Goal: Use online tool/utility: Utilize a website feature to perform a specific function

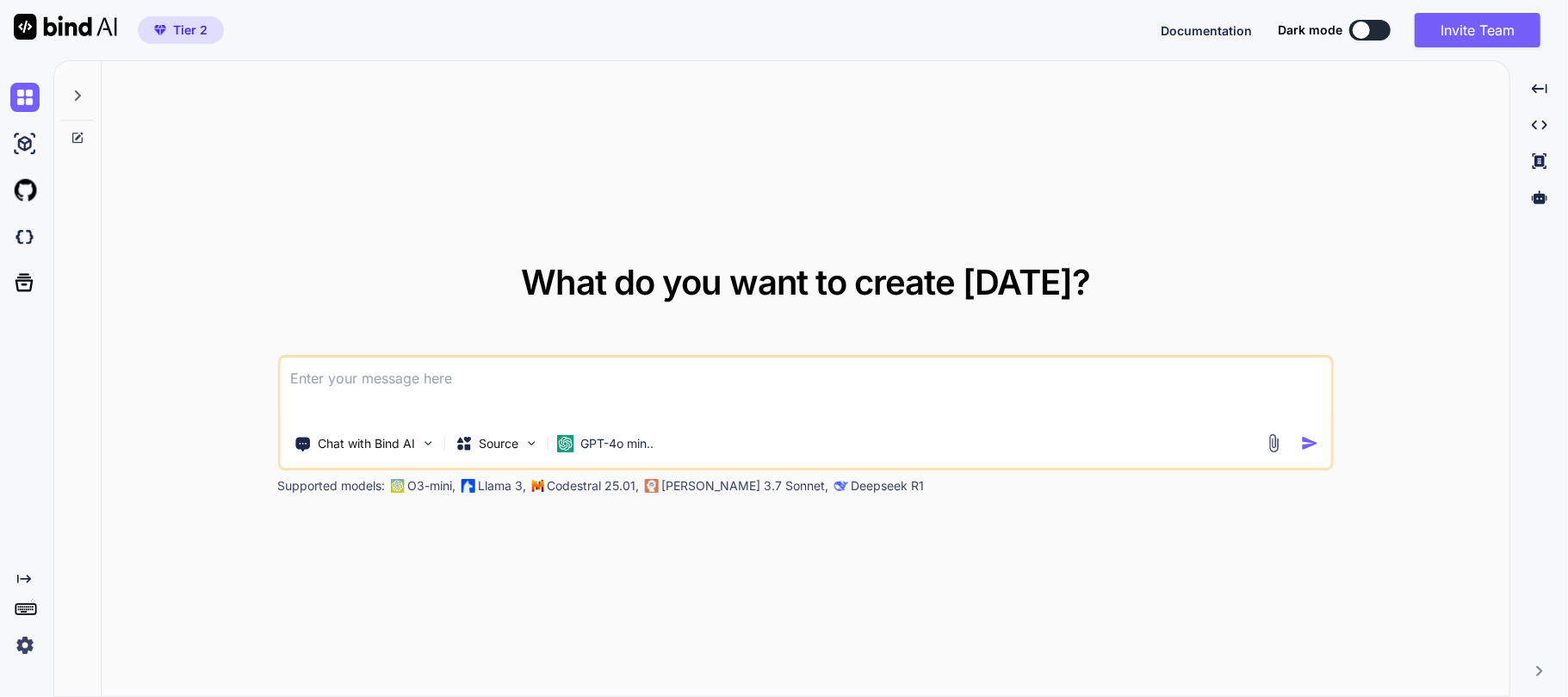
click at [81, 104] on div at bounding box center [77, 90] width 33 height 59
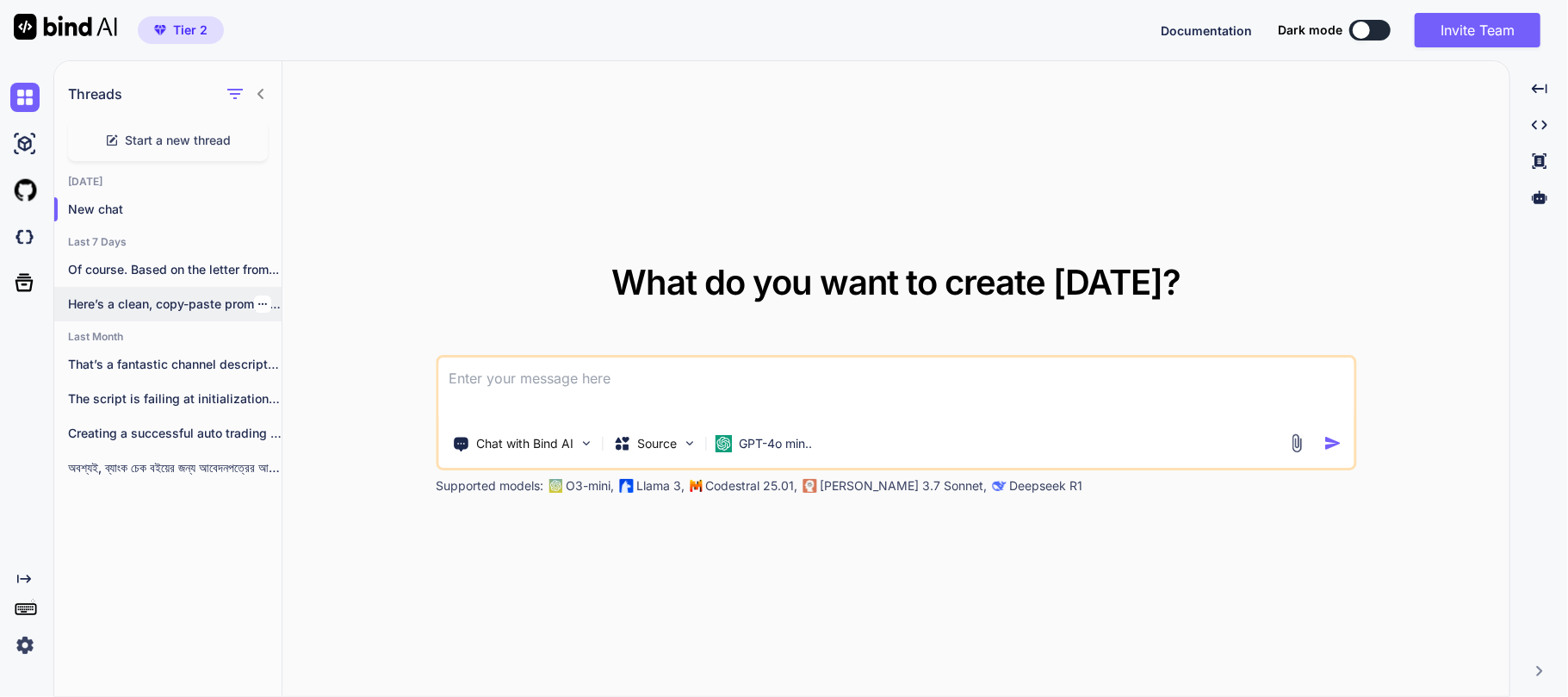
click at [165, 317] on div "Here’s a clean, copy-paste prompt you can..." at bounding box center [168, 304] width 227 height 35
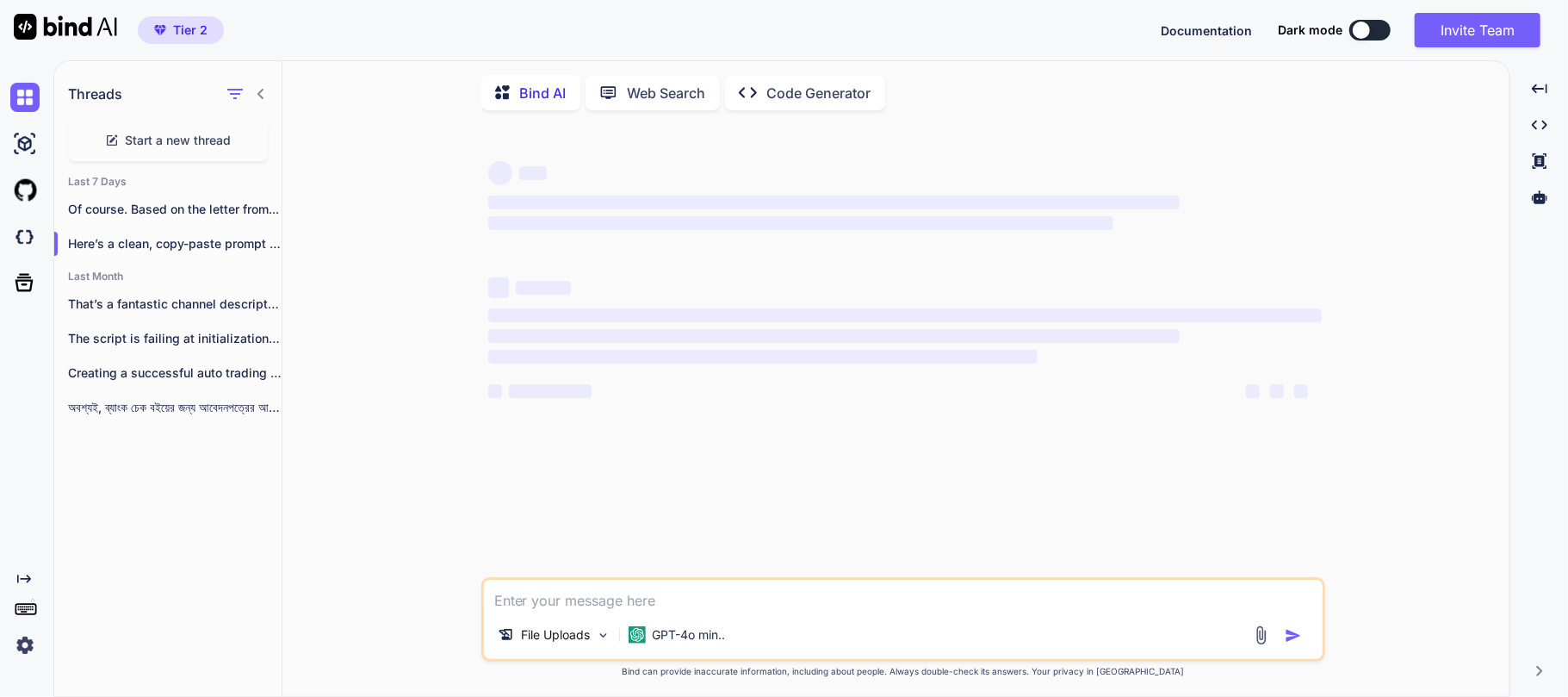
type textarea "x"
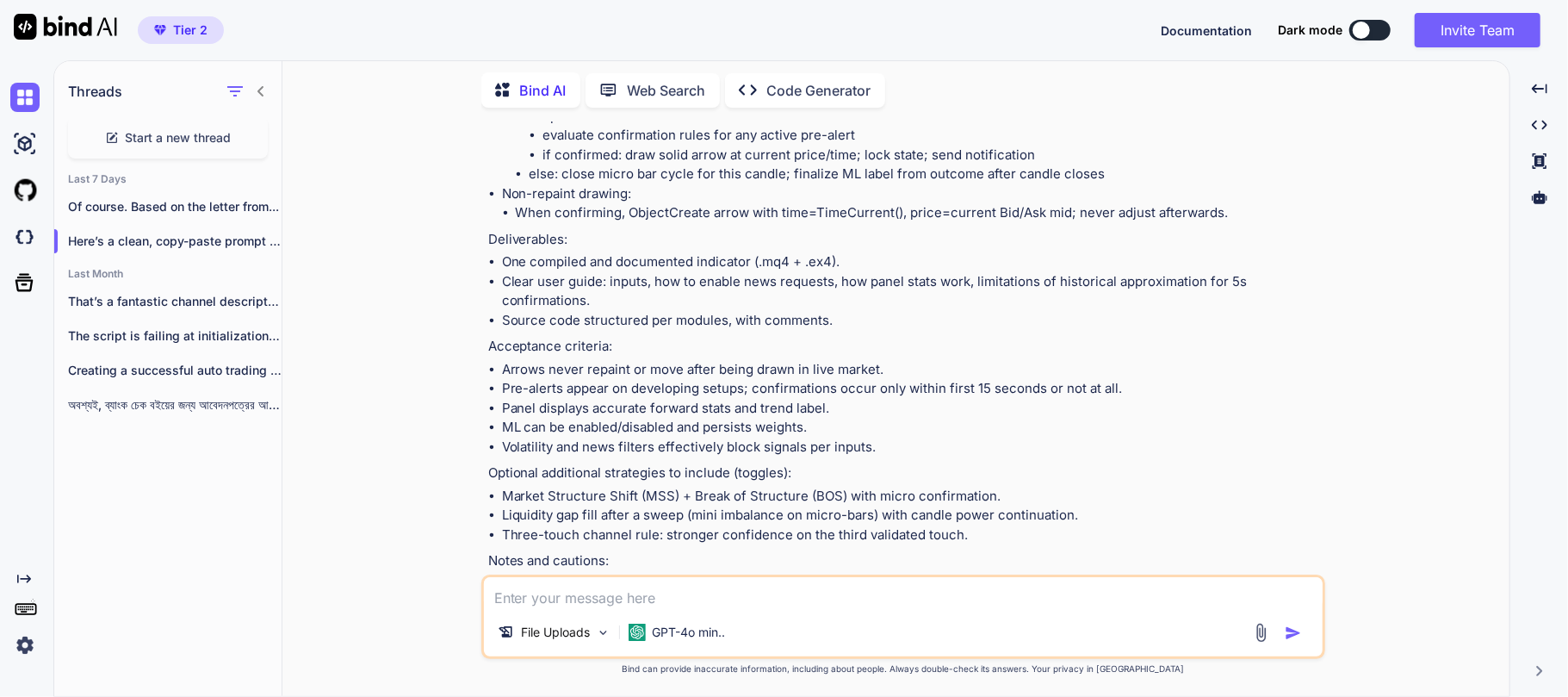
scroll to position [4956, 0]
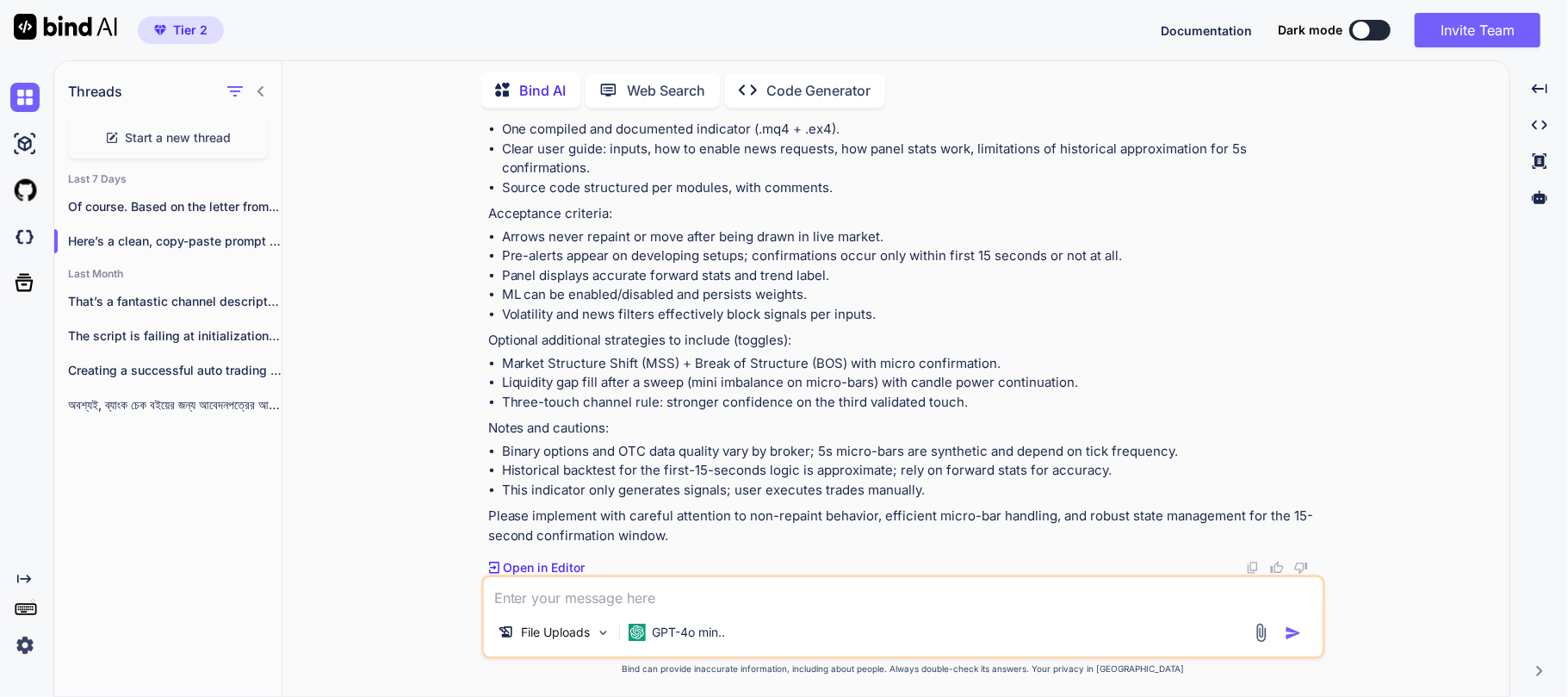
click at [562, 599] on textarea at bounding box center [903, 592] width 839 height 31
click at [250, 536] on div "Threads Start a new thread Last 7 Days Of course. Based on the letter from... H…" at bounding box center [168, 377] width 228 height 637
click at [651, 601] on textarea "I want to add the" at bounding box center [903, 592] width 839 height 31
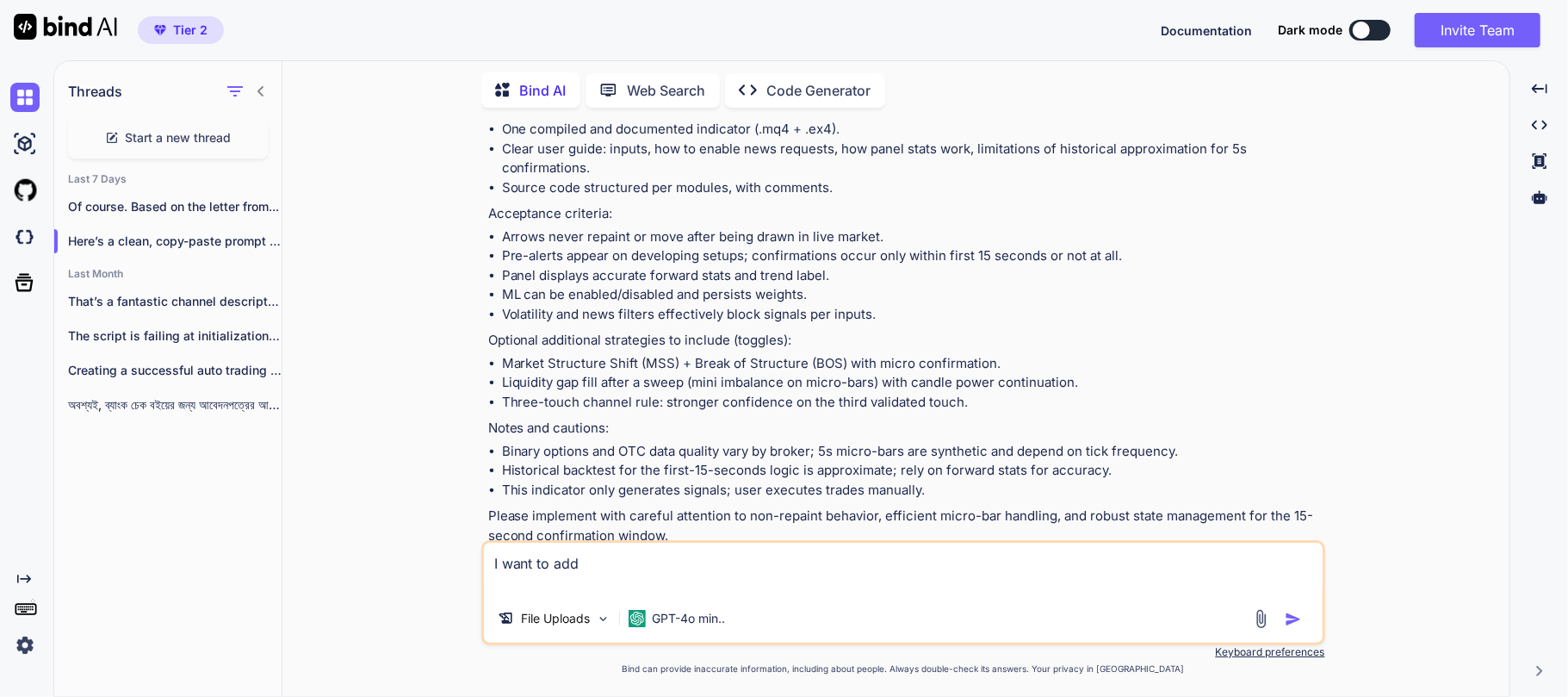
paste textarea "Plot the chart with transparent rectangular SnR zones and dotted hidden SnR lin…"
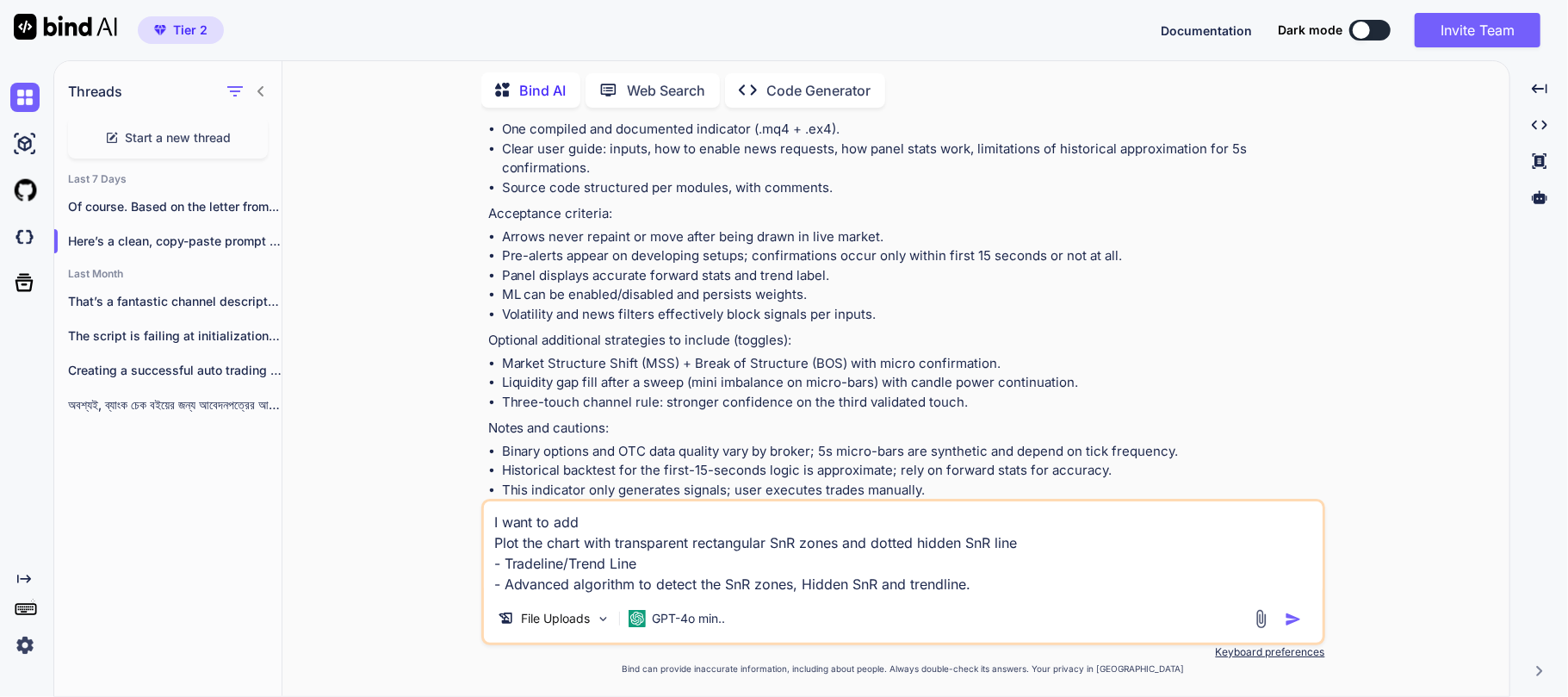
click at [496, 545] on textarea "I want to add Plot the chart with transparent rectangular SnR zones and dotted …" at bounding box center [903, 548] width 839 height 93
click at [589, 524] on textarea "I want to add -Plot the chart with transparent rectangular SnR zones and dotted…" at bounding box center [903, 548] width 839 height 93
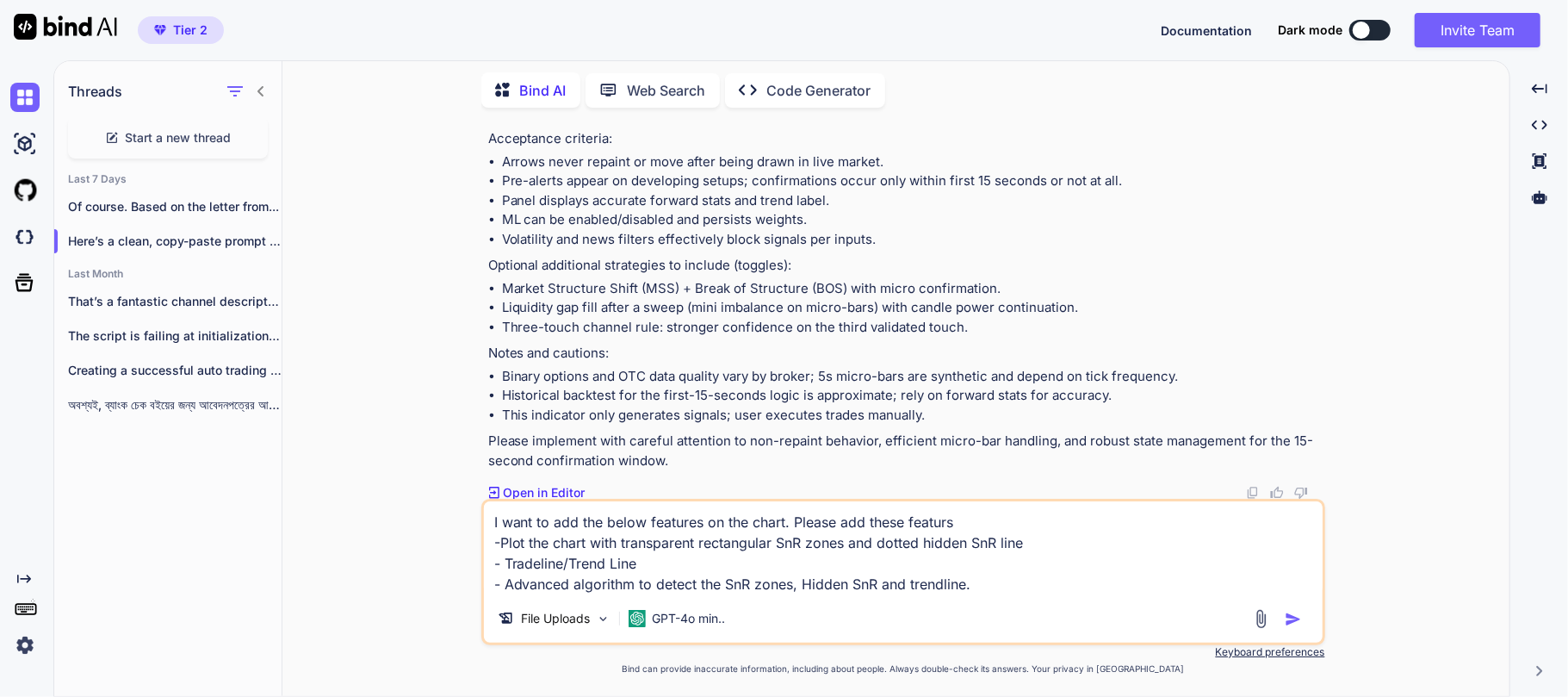
scroll to position [5032, 0]
click at [728, 582] on textarea "I want to add the below features on the chart. Please add these featurs -Plot t…" at bounding box center [903, 548] width 839 height 93
click at [1027, 586] on textarea "I want to add the below features on the chart. Please add these featurs -Plot t…" at bounding box center [903, 548] width 839 height 93
click at [852, 531] on textarea "I want to add the below features on the chart. Please add these featurs -Plot t…" at bounding box center [903, 548] width 839 height 93
click at [976, 522] on textarea "I want to add the below features on the chart. Please add these featurs -Plot t…" at bounding box center [903, 548] width 839 height 93
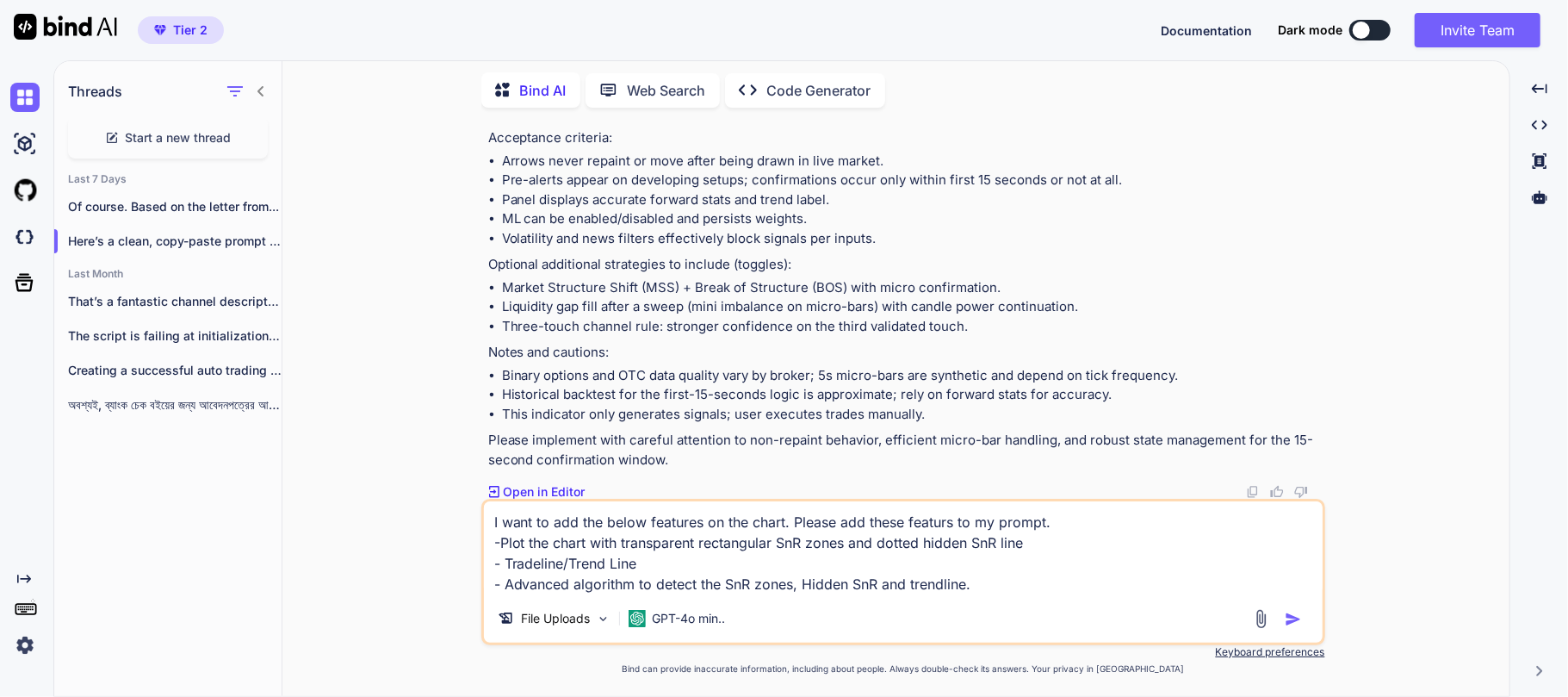
click at [489, 569] on textarea "I want to add the below features on the chart. Please add these featurs to my p…" at bounding box center [903, 548] width 839 height 93
click at [504, 542] on textarea "I want to add the below features on the chart. Please add these featurs to my p…" at bounding box center [903, 548] width 839 height 93
click at [622, 560] on textarea "I want to add the below features on the chart. Please add these featurs to my p…" at bounding box center [903, 548] width 839 height 93
click at [756, 574] on textarea "I want to add the below features on the chart. Please add these featurs to my p…" at bounding box center [903, 548] width 839 height 93
click at [1013, 594] on textarea "I want to add the below features on the chart. Please add these featurs to my p…" at bounding box center [903, 548] width 839 height 93
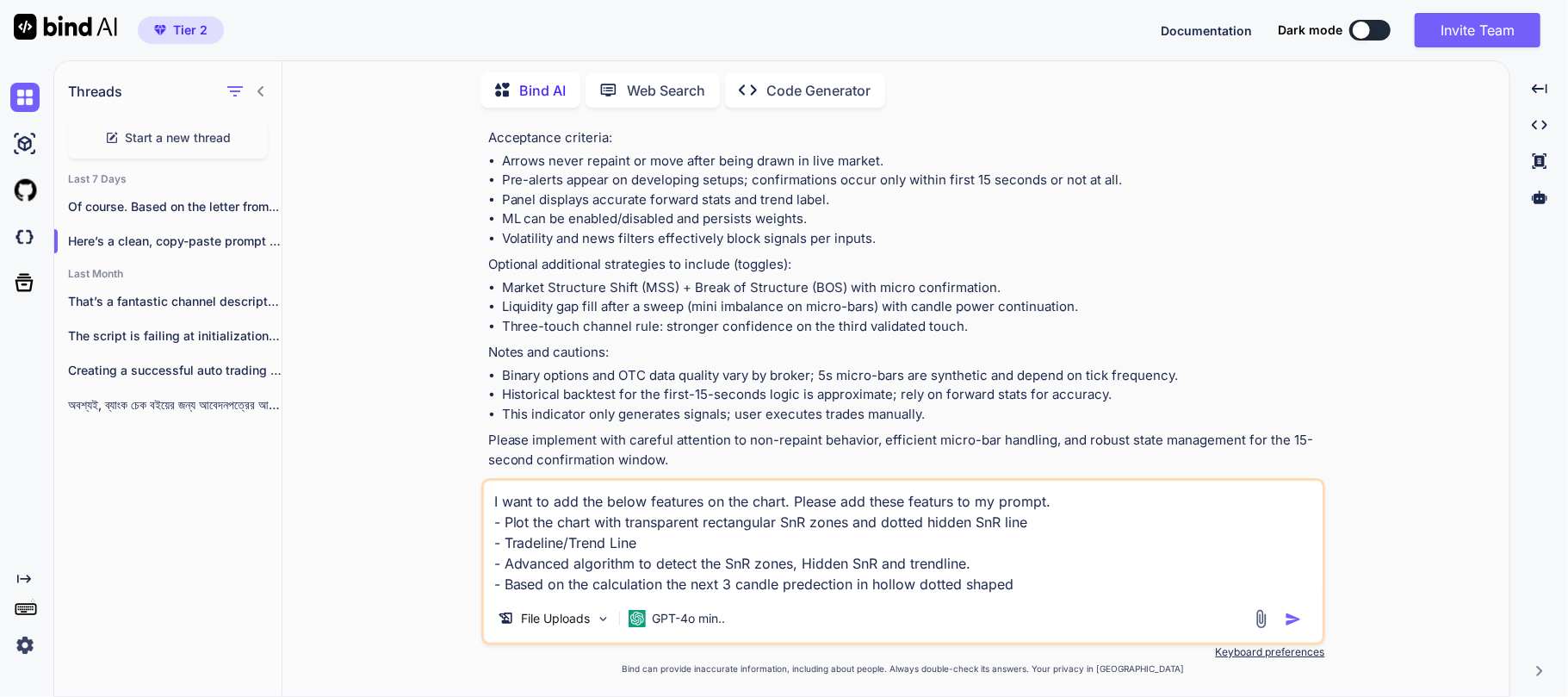
type textarea "I want to add the below features on the chart. Please add these featurs to my p…"
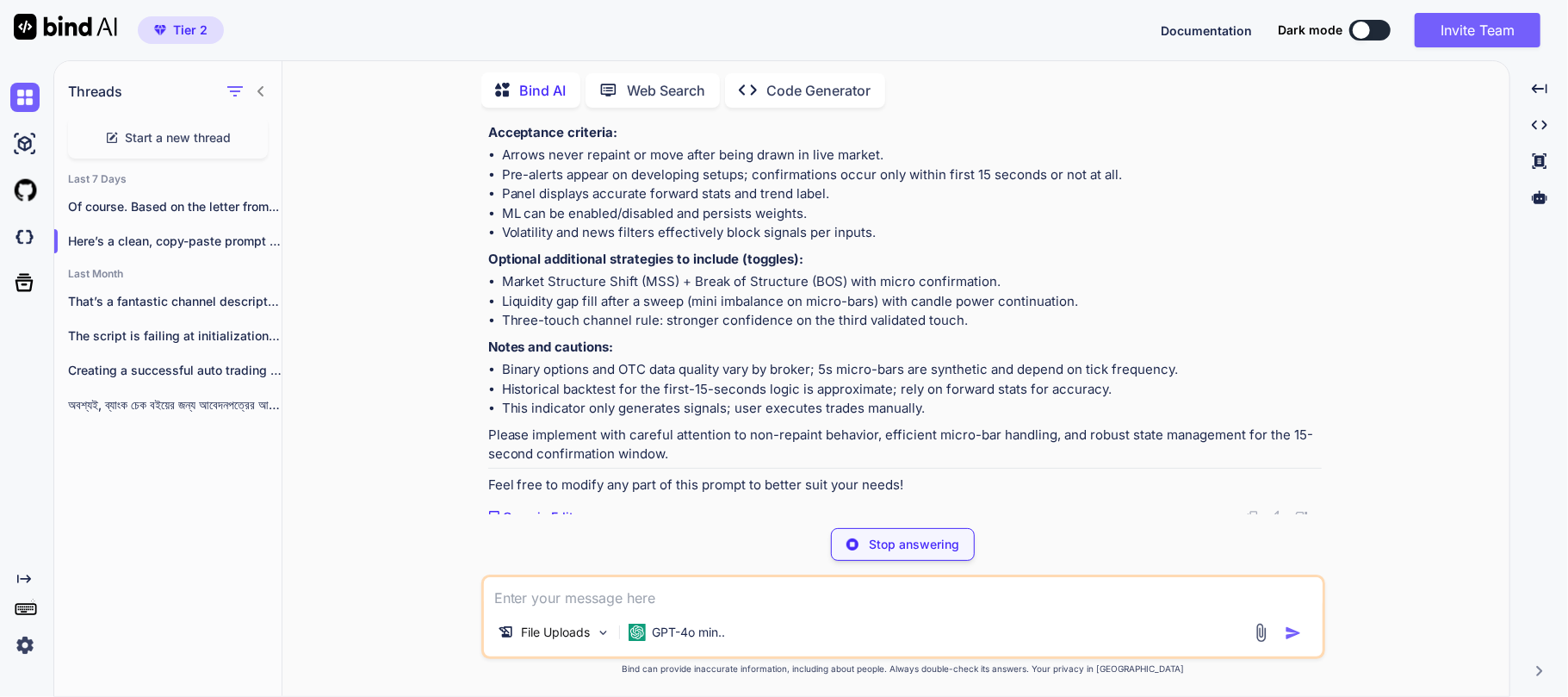
scroll to position [10259, 0]
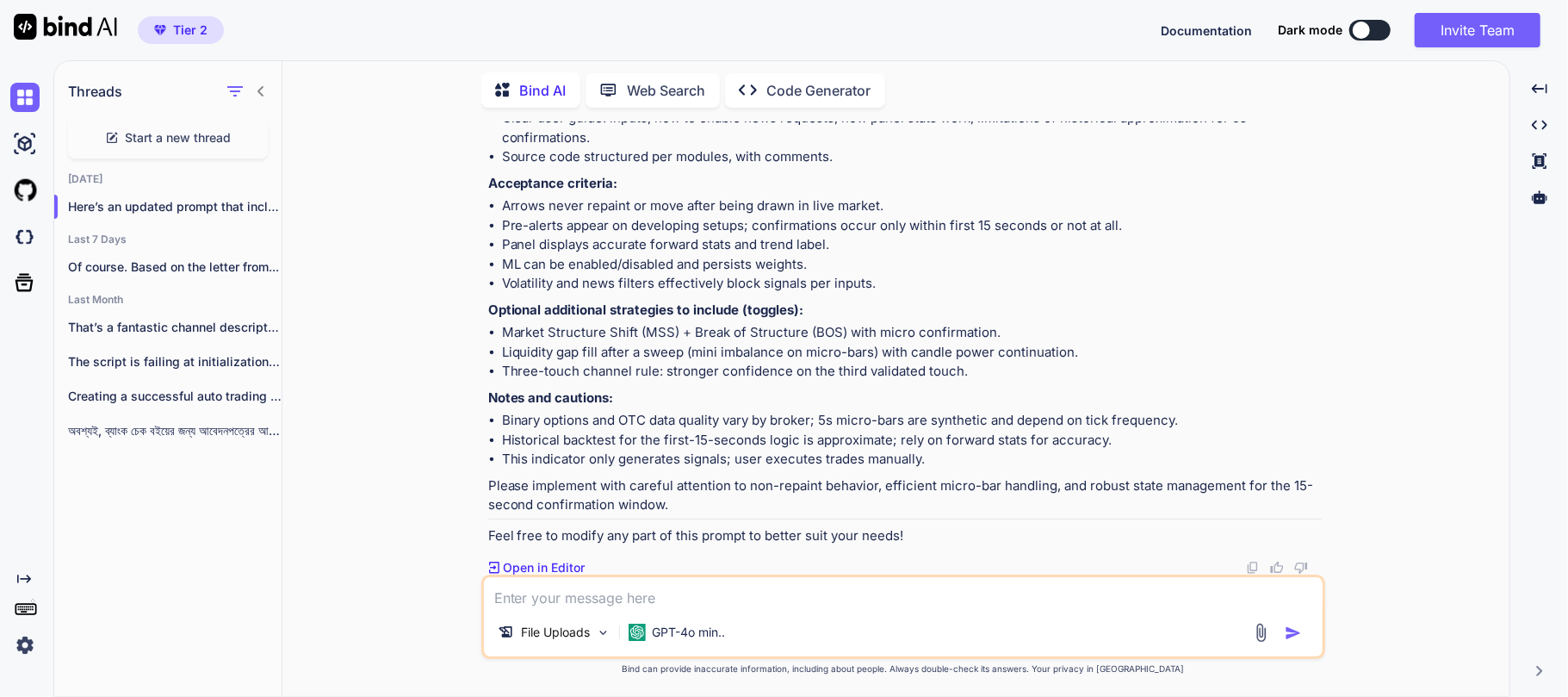
click at [1254, 568] on img at bounding box center [1252, 567] width 13 height 13
click at [581, 612] on div "File Uploads GPT-4o min.." at bounding box center [903, 616] width 843 height 84
click at [581, 607] on textarea at bounding box center [903, 592] width 839 height 31
paste textarea "'BinaryOptionsSignalPro.mq4' BinaryOptionsSignalPro.mq4 1 1 'MicroBarSystem.mqh…"
type textarea "'BinaryOptionsSignalPro.mq4' BinaryOptionsSignalPro.mq4 1 1 'MicroBarSystem.mqh…"
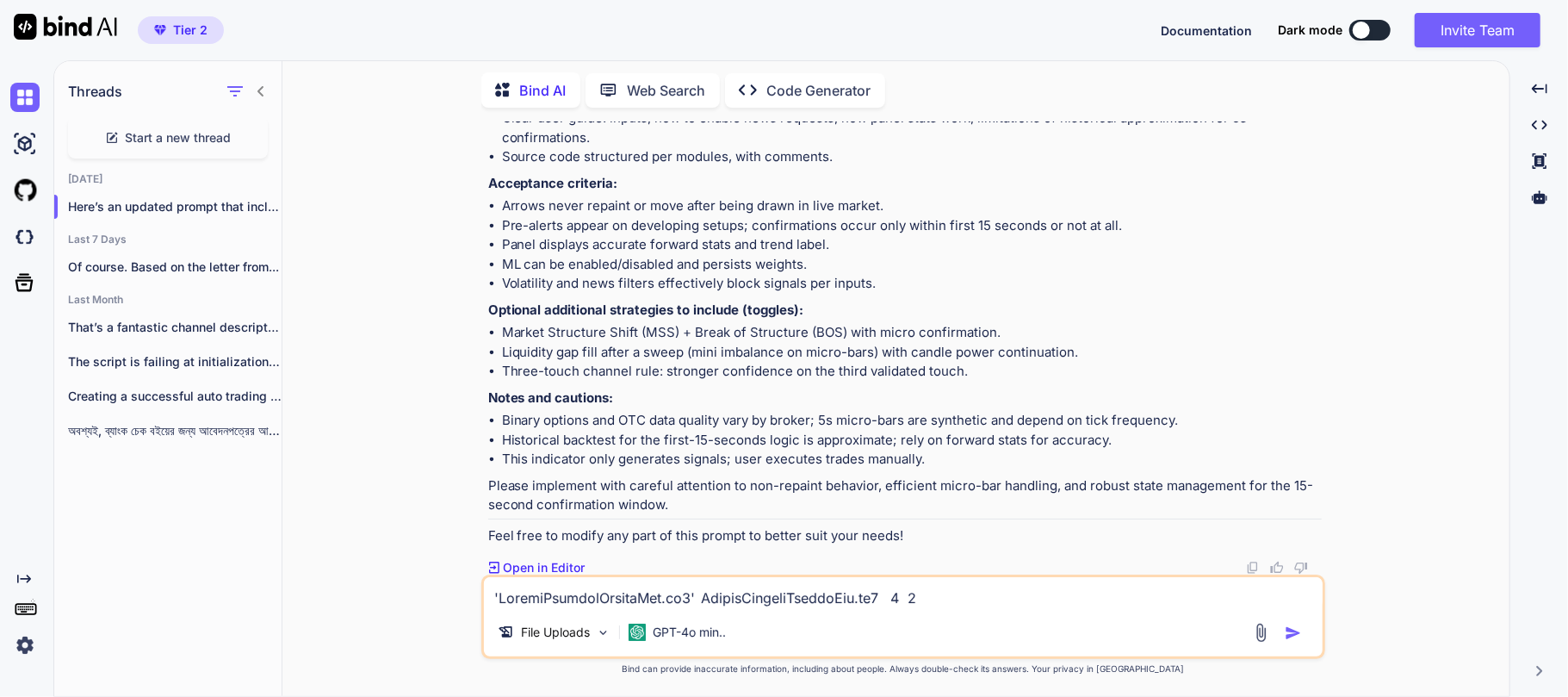
scroll to position [2668, 0]
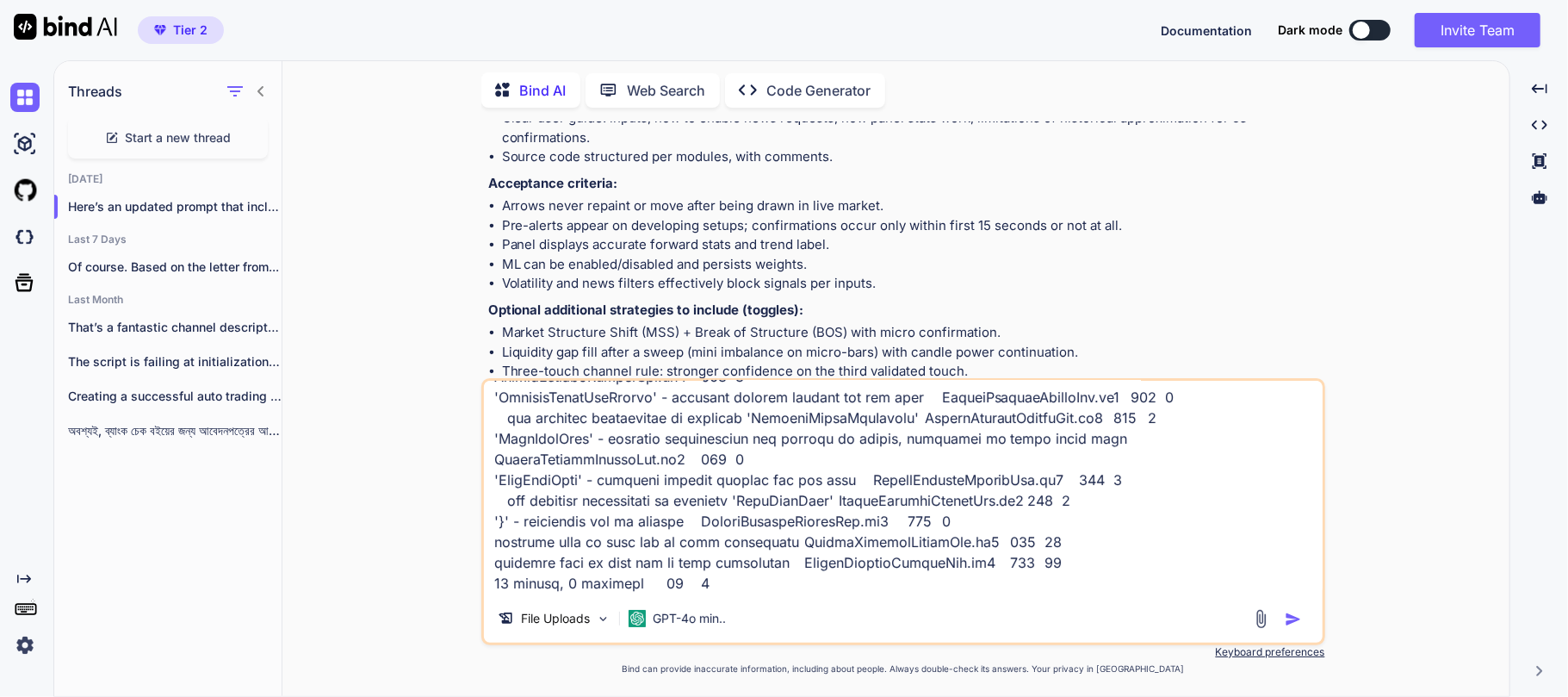
click at [639, 519] on textarea at bounding box center [903, 488] width 839 height 214
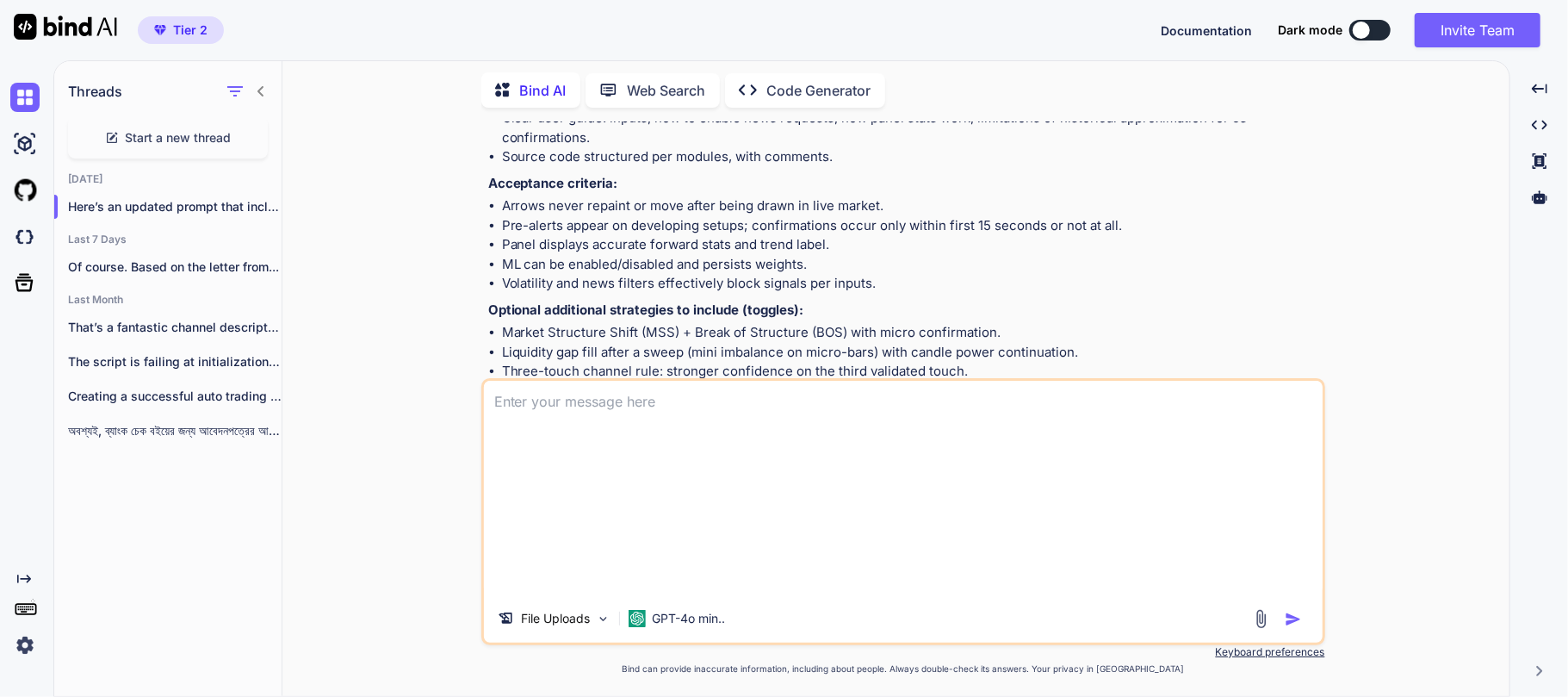
scroll to position [0, 0]
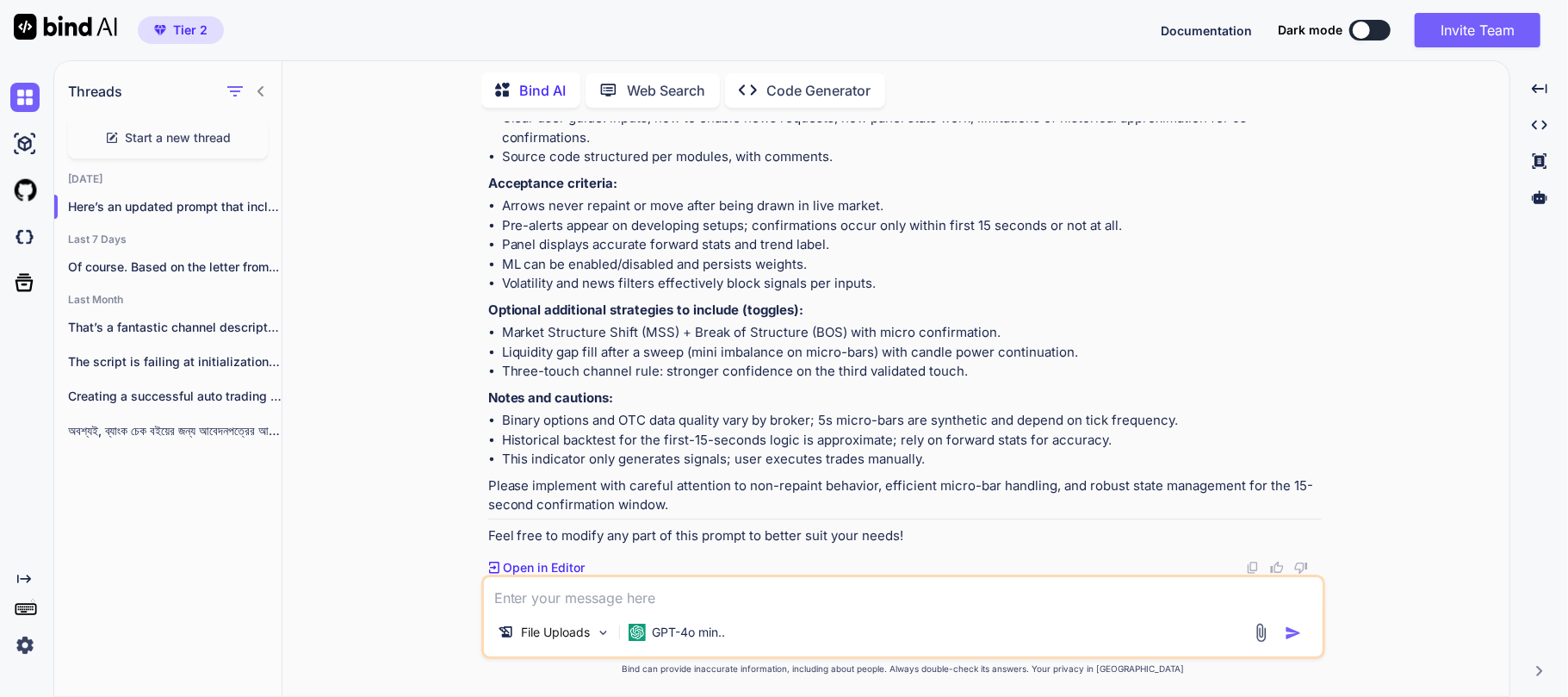
paste textarea "'BinaryOptionsSignalPro.mq4' BinaryOptionsSignalPro.mq4 1 1 'MicroBarSystem.mqh…"
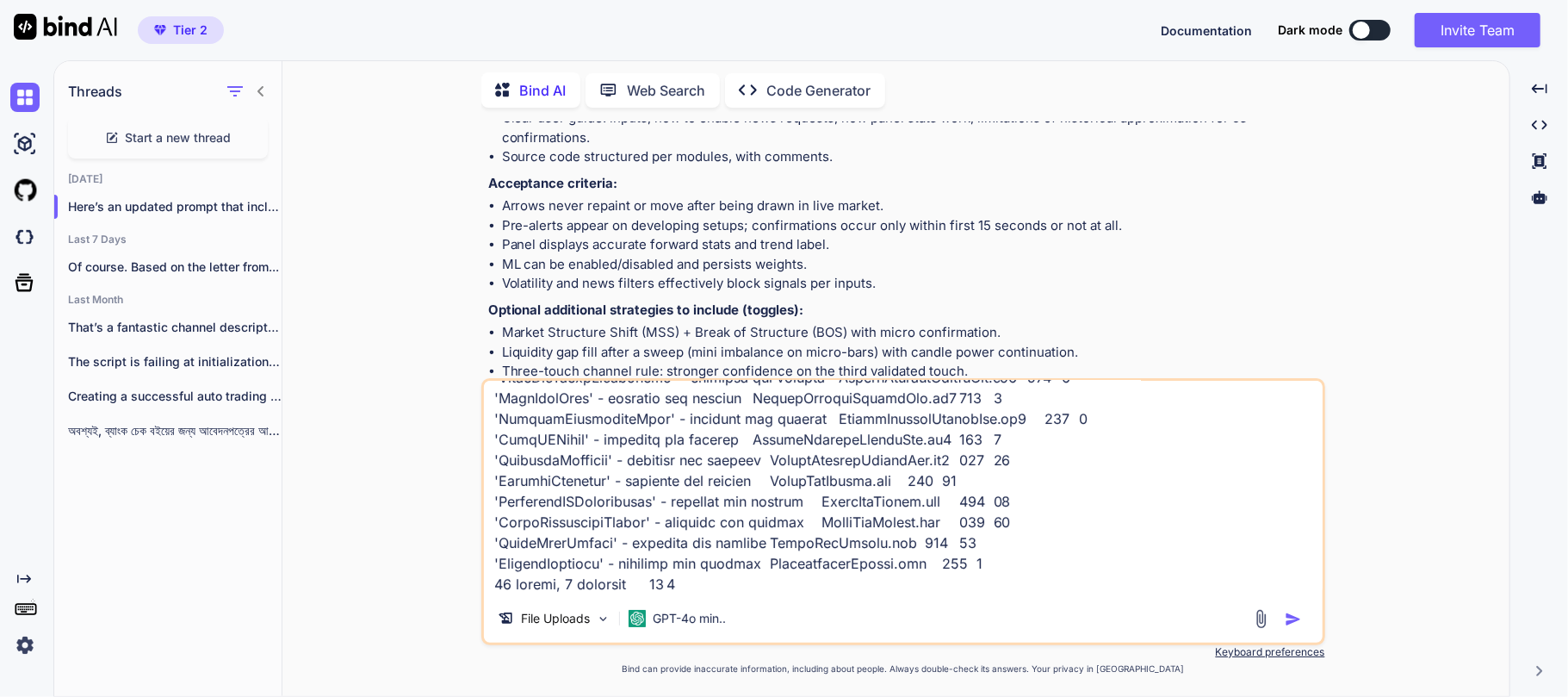
type textarea "'BinaryOptionsSignalPro.mq4' BinaryOptionsSignalPro.mq4 1 1 'MicroBarSystem.mqh…"
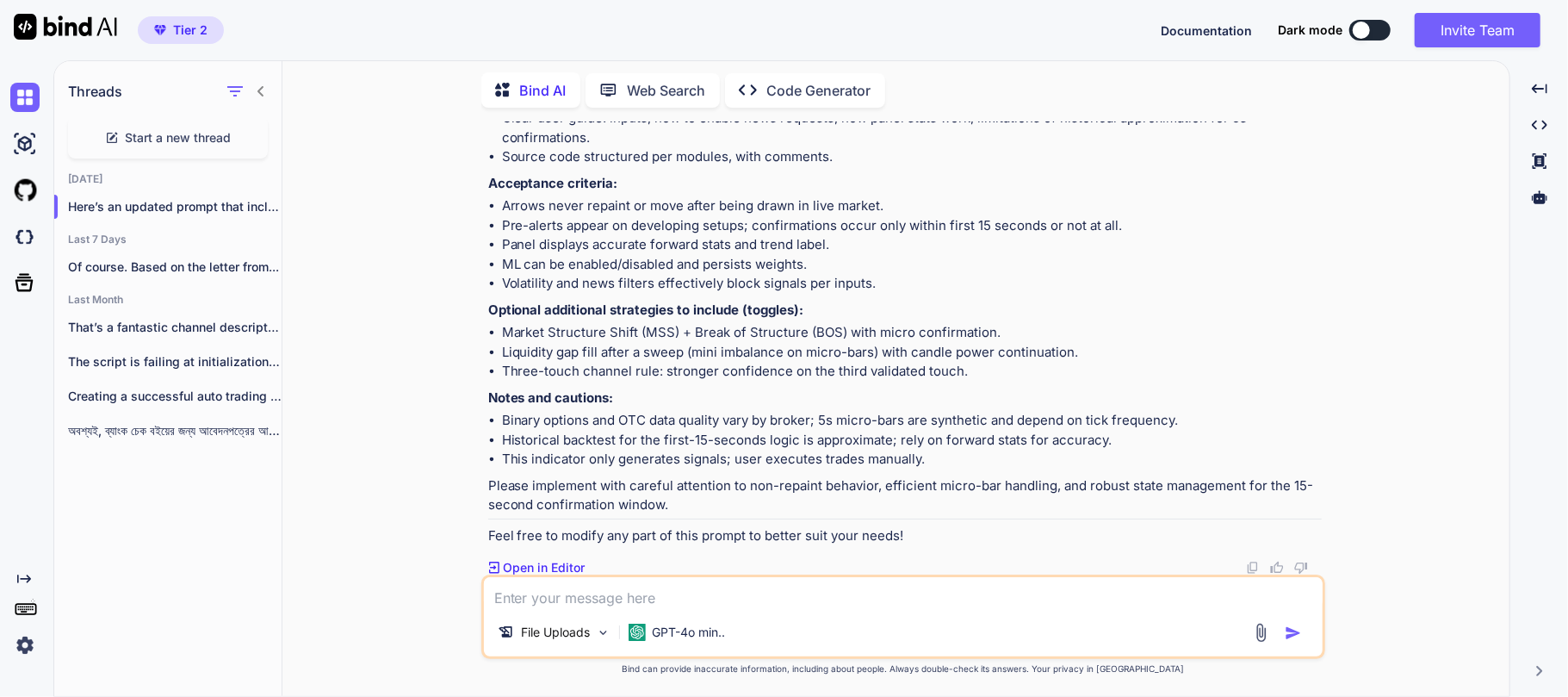
scroll to position [0, 0]
paste textarea "'MinimumRetestBounce' - variable already defined ConfirmationSystem.mqh 21 11 s…"
type textarea "'MinimumRetestBounce' - variable already defined ConfirmationSystem.mqh 21 11 s…"
click at [294, 124] on div "Bind AI Web Search Created with Pixso. Code Generator You Bind AI Here’s a clea…" at bounding box center [896, 380] width 1227 height 631
click at [644, 244] on li "Panel displays accurate forward stats and trend label." at bounding box center [911, 245] width 819 height 20
